Goal: Task Accomplishment & Management: Complete application form

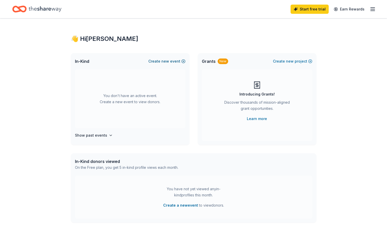
click at [166, 61] on span "new" at bounding box center [165, 61] width 8 height 6
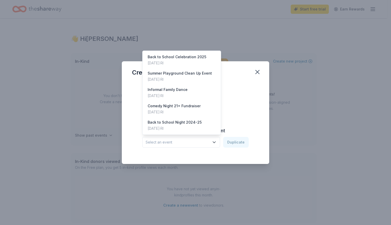
click at [195, 144] on span "Select an event" at bounding box center [178, 142] width 64 height 6
click at [237, 98] on div "Create from scratch Continue or Duplicate an existing event Select an event Dup…" at bounding box center [195, 119] width 127 height 74
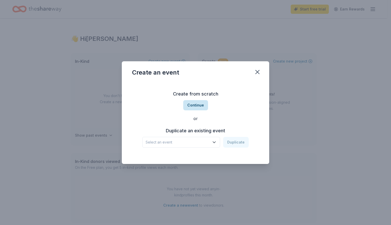
click at [202, 104] on button "Continue" at bounding box center [195, 105] width 25 height 10
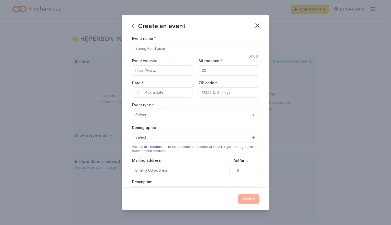
click at [169, 47] on input "Event name *" at bounding box center [195, 48] width 127 height 10
type input "Trunk or Treat and Fall Fair"
click at [203, 70] on input "Attendance *" at bounding box center [229, 71] width 60 height 10
click at [213, 71] on input "Attendance *" at bounding box center [229, 71] width 60 height 10
type input "250"
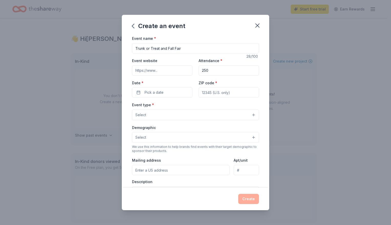
type input "02816"
type input "12 La Casa Drive, Coventry, RI, 02816"
click at [170, 93] on button "Pick a date" at bounding box center [162, 93] width 60 height 10
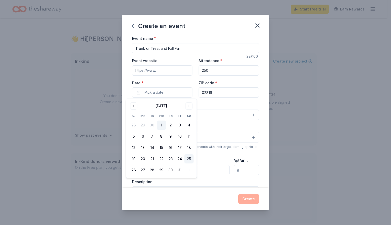
click at [188, 159] on button "25" at bounding box center [189, 159] width 9 height 9
click at [218, 118] on button "Select" at bounding box center [195, 115] width 127 height 11
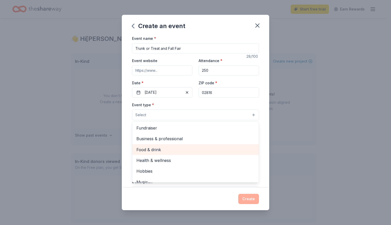
click at [197, 145] on div "Food & drink" at bounding box center [195, 150] width 126 height 11
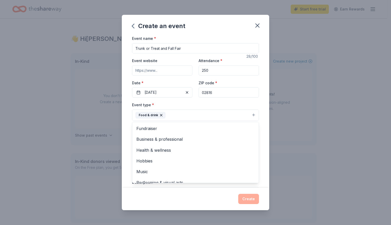
click at [201, 103] on div "Event type * Food & drink Fundraiser Business & professional Health & wellness …" at bounding box center [195, 111] width 127 height 19
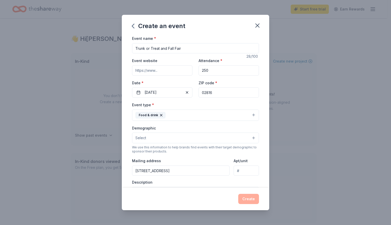
click at [205, 115] on button "Food & drink" at bounding box center [195, 115] width 127 height 11
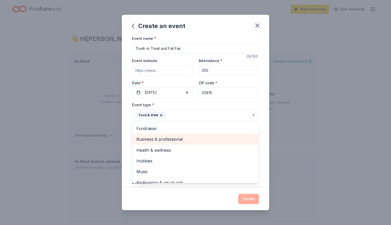
scroll to position [6, 0]
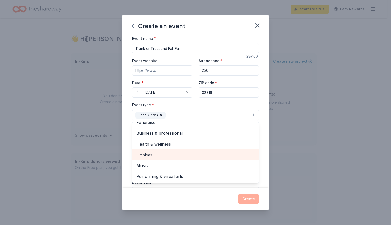
click at [198, 153] on span "Hobbies" at bounding box center [195, 155] width 118 height 7
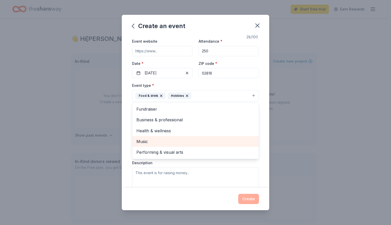
scroll to position [26, 0]
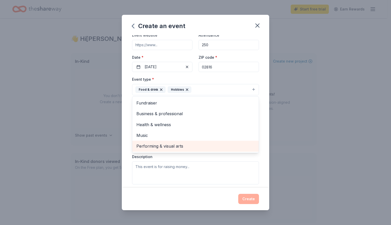
click at [202, 146] on span "Performing & visual arts" at bounding box center [195, 146] width 118 height 7
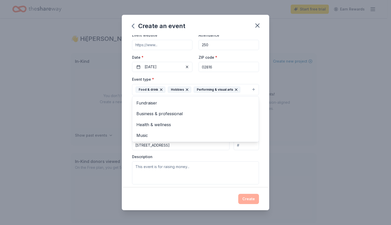
click at [247, 155] on div "Event type * Food & drink Hobbies Performing & visual arts Fundraiser Business …" at bounding box center [195, 130] width 127 height 108
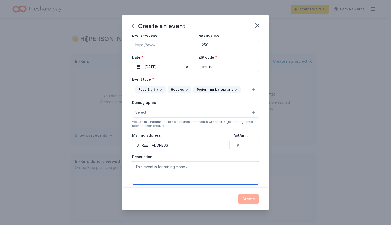
click at [229, 170] on textarea at bounding box center [195, 173] width 127 height 23
type textarea "This is our annual Trunk or Treat and Fall Festival for our elementary school c…"
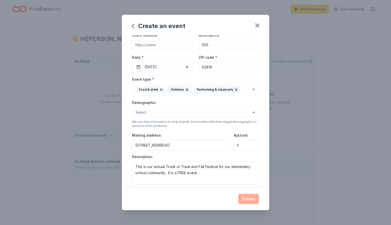
click at [249, 198] on div "Create" at bounding box center [195, 199] width 127 height 10
click at [248, 197] on div "Create" at bounding box center [195, 199] width 127 height 10
click at [204, 115] on button "Select" at bounding box center [195, 112] width 127 height 11
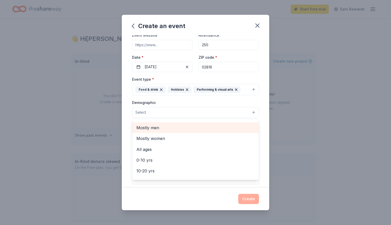
scroll to position [0, 0]
click at [198, 124] on span "All genders" at bounding box center [195, 125] width 118 height 7
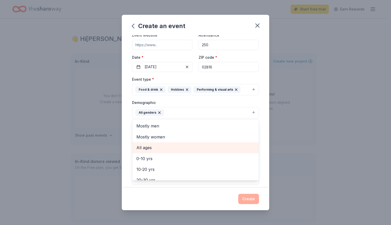
click at [188, 146] on span "All ages" at bounding box center [195, 148] width 118 height 7
click at [256, 99] on div "Event name * Trunk or Treat and Fall Fair 28 /100 Event website Attendance * 25…" at bounding box center [195, 111] width 147 height 153
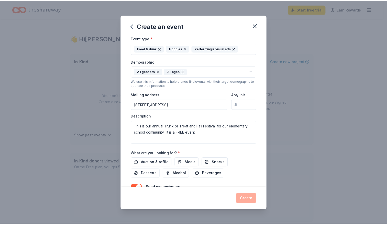
scroll to position [93, 0]
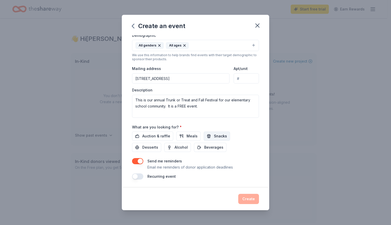
click at [216, 133] on button "Snacks" at bounding box center [217, 136] width 26 height 9
click at [154, 136] on span "Auction & raffle" at bounding box center [156, 136] width 28 height 6
click at [255, 198] on button "Create" at bounding box center [248, 199] width 21 height 10
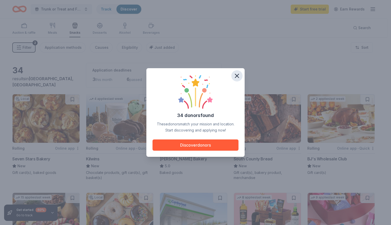
click at [238, 76] on icon "button" at bounding box center [236, 75] width 7 height 7
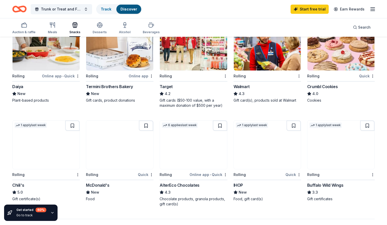
scroll to position [333, 0]
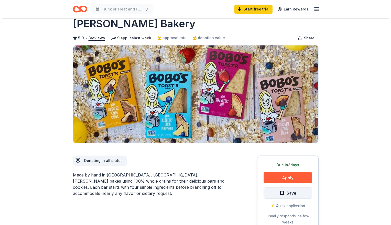
scroll to position [26, 0]
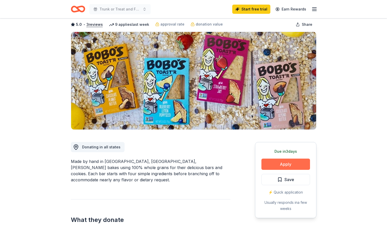
click at [286, 162] on button "Apply" at bounding box center [286, 164] width 49 height 11
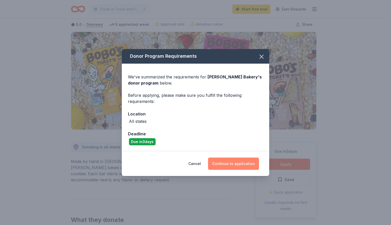
click at [240, 163] on button "Continue to application" at bounding box center [233, 164] width 51 height 12
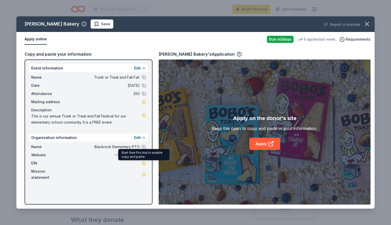
click at [143, 163] on link at bounding box center [144, 163] width 4 height 4
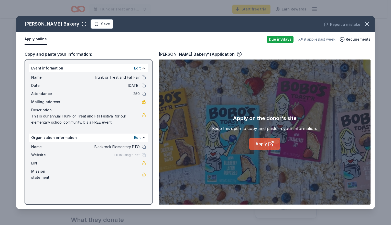
click at [262, 139] on link "Apply" at bounding box center [264, 144] width 31 height 12
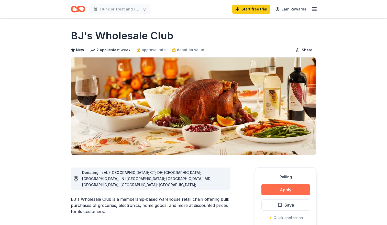
click at [289, 190] on button "Apply" at bounding box center [286, 190] width 49 height 11
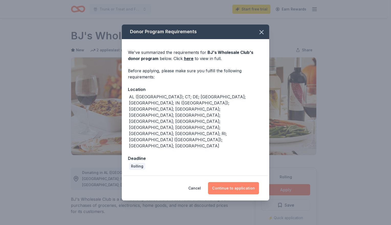
click at [242, 182] on button "Continue to application" at bounding box center [233, 188] width 51 height 12
